Goal: Task Accomplishment & Management: Use online tool/utility

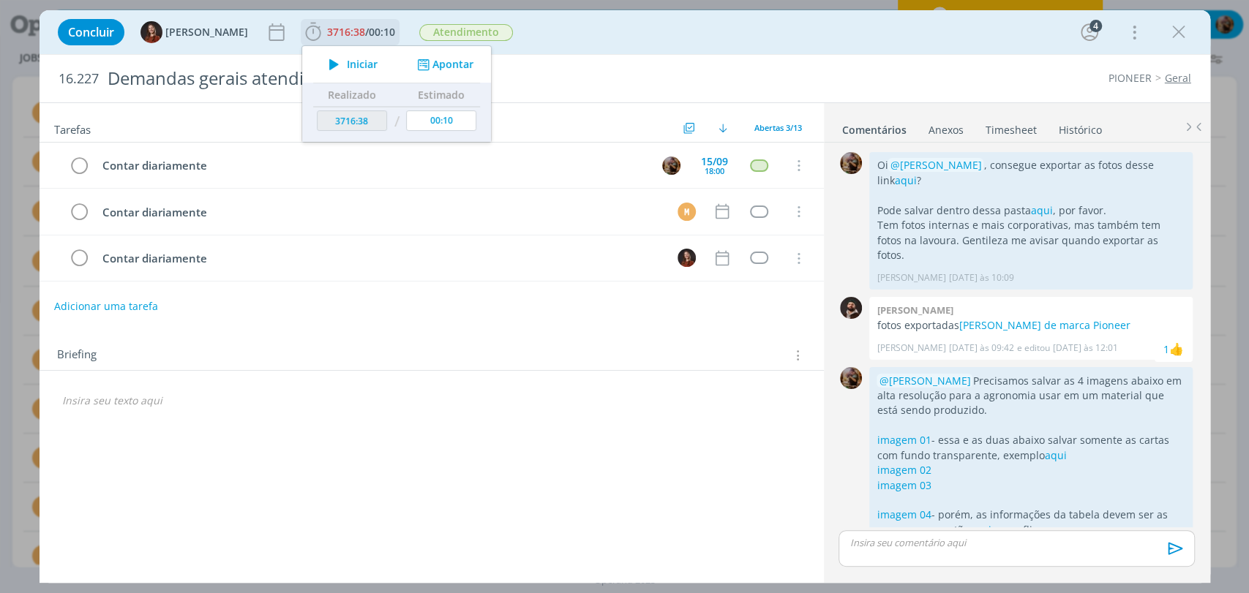
scroll to position [155, 0]
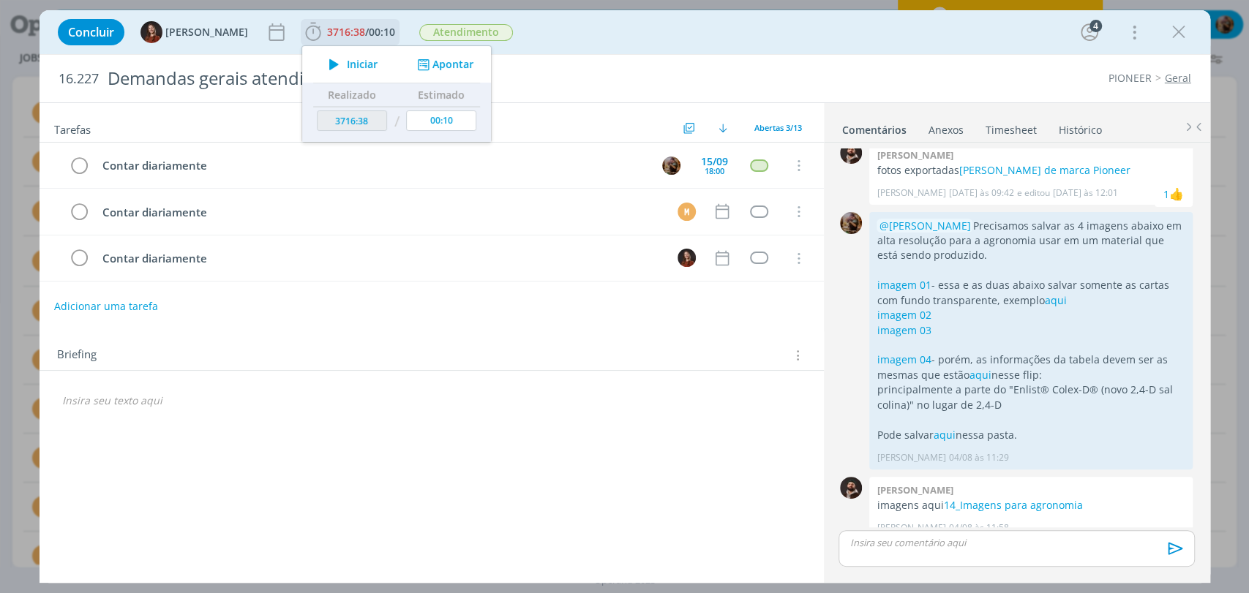
click at [347, 59] on span "Iniciar" at bounding box center [362, 64] width 31 height 10
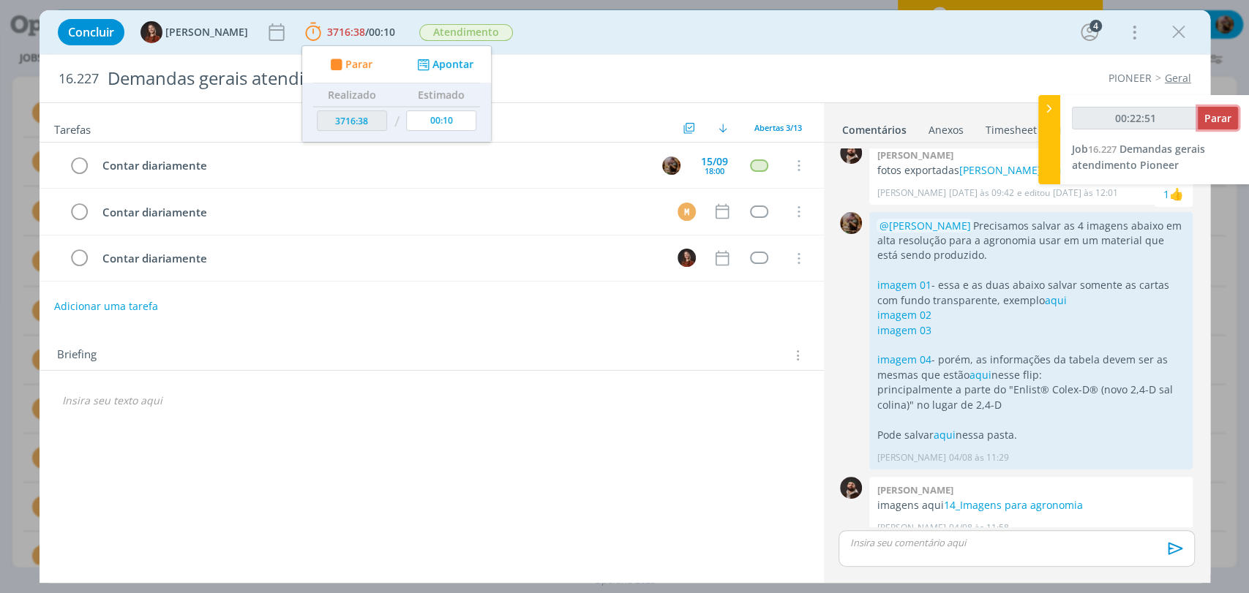
click at [1215, 119] on span "Parar" at bounding box center [1217, 118] width 27 height 14
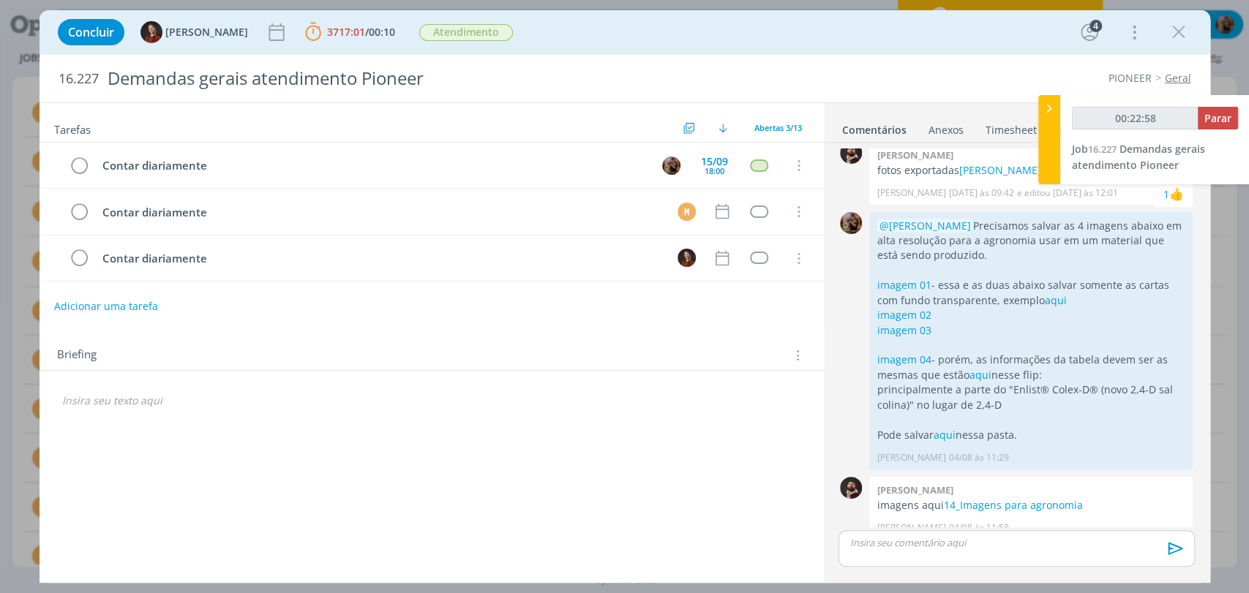
type input "00:23:00"
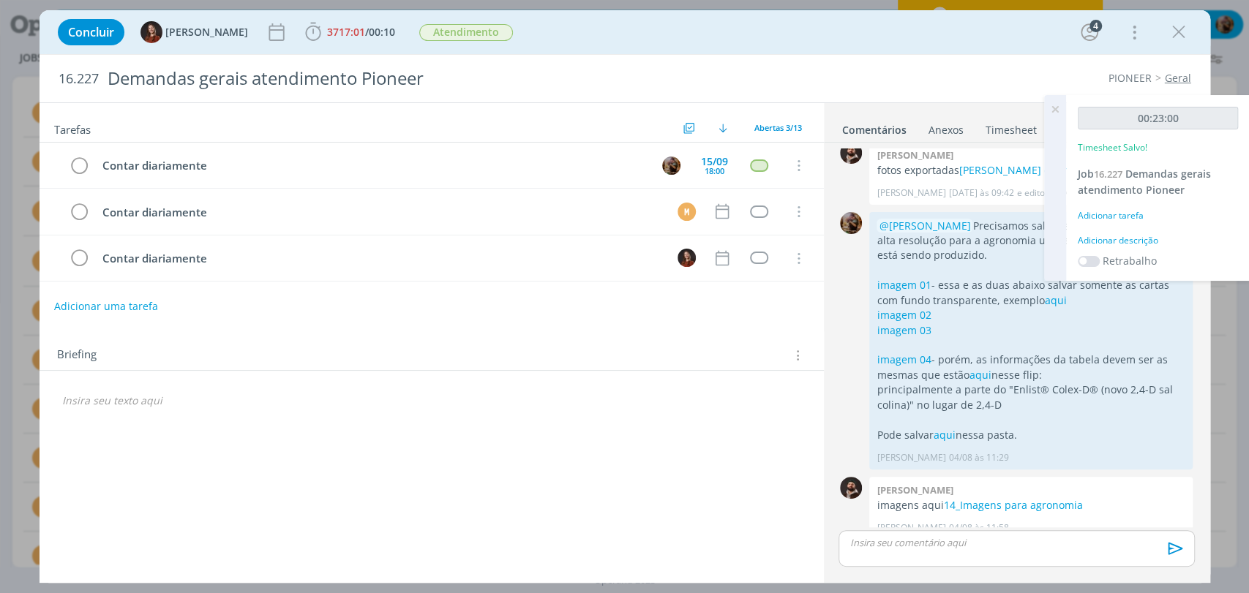
click at [1136, 241] on div "Adicionar descrição" at bounding box center [1158, 240] width 160 height 13
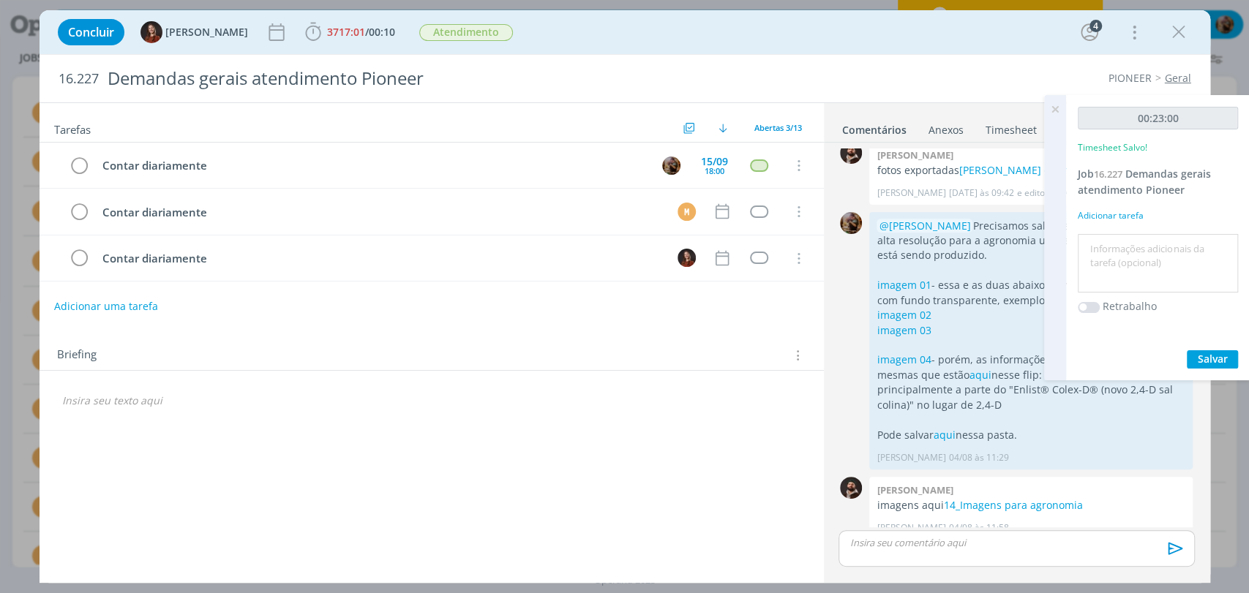
click at [1142, 259] on textarea at bounding box center [1157, 264] width 153 height 52
type textarea "atendimento"
click at [1204, 353] on span "Salvar" at bounding box center [1213, 359] width 30 height 14
click at [1048, 108] on icon at bounding box center [1055, 109] width 26 height 29
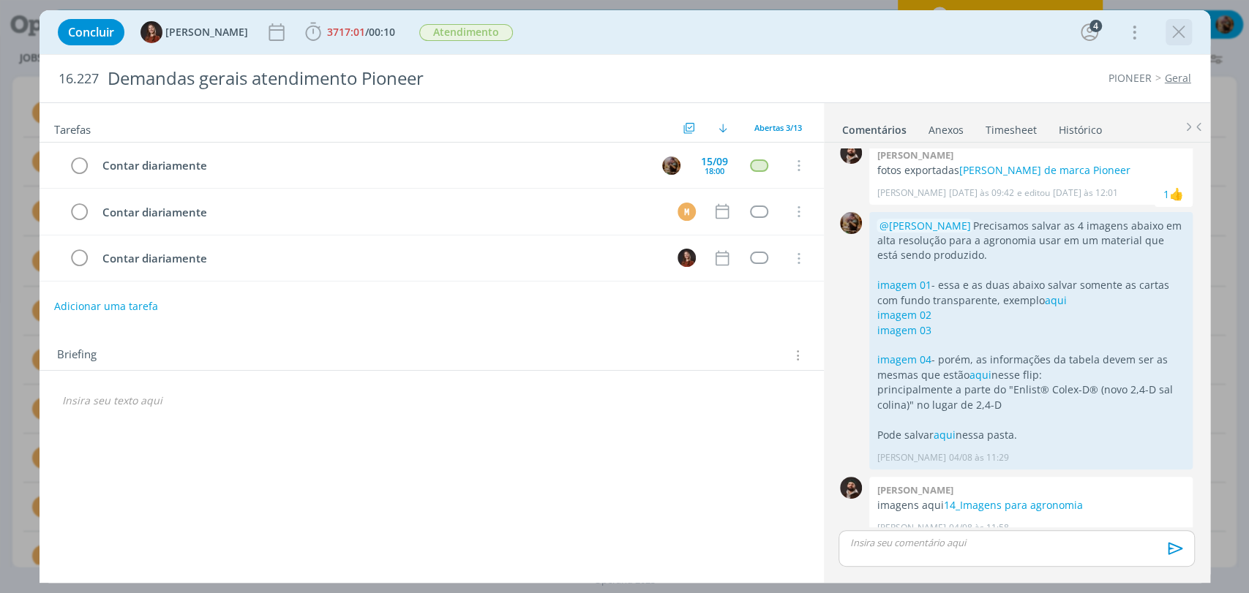
click at [1174, 27] on icon "dialog" at bounding box center [1179, 32] width 22 height 22
